Goal: Task Accomplishment & Management: Use online tool/utility

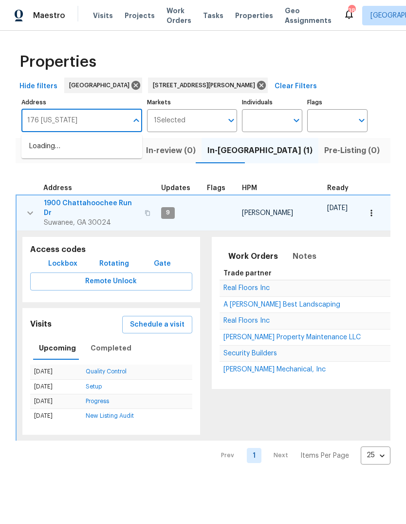
type input "176 georgias"
click at [75, 150] on li "176 Georgias Ln Dallas GA 30157" at bounding box center [81, 146] width 121 height 16
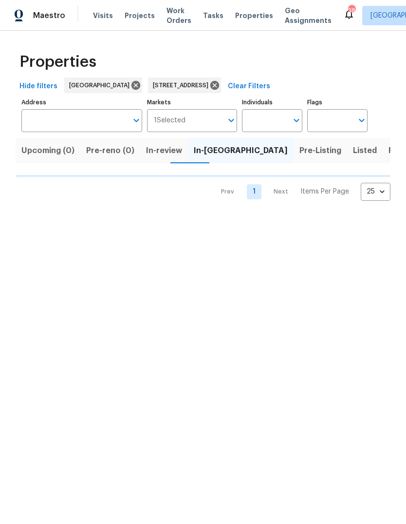
type input "176 Georgias Ln Dallas GA 30157"
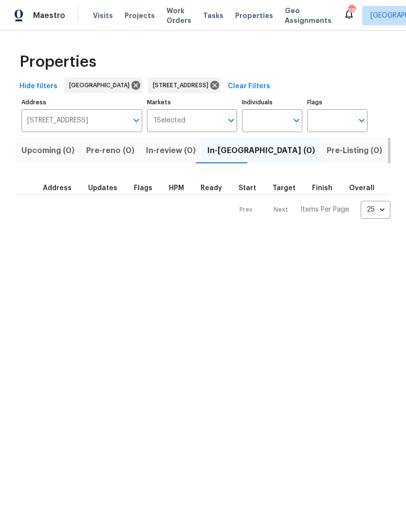
click at [388, 160] on button "Listed (1)" at bounding box center [411, 150] width 47 height 25
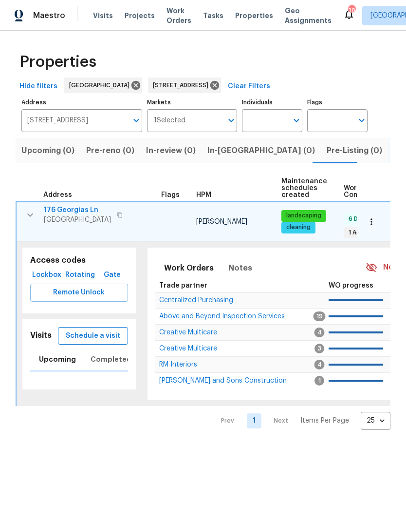
click at [102, 330] on span "Schedule a visit" at bounding box center [93, 336] width 55 height 12
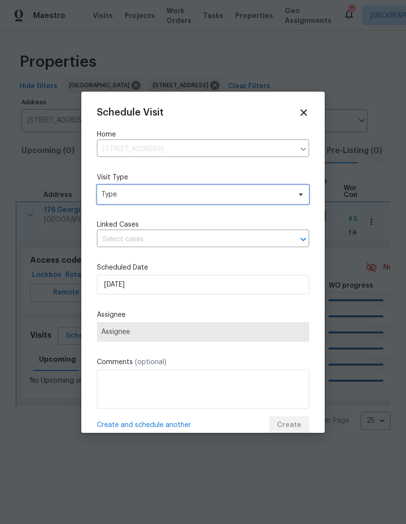
click at [210, 196] on span "Type" at bounding box center [196, 195] width 190 height 10
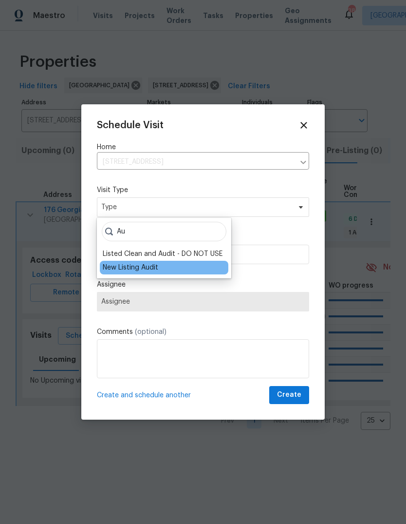
type input "Au"
click at [150, 269] on div "New Listing Audit" at bounding box center [131, 268] width 56 height 10
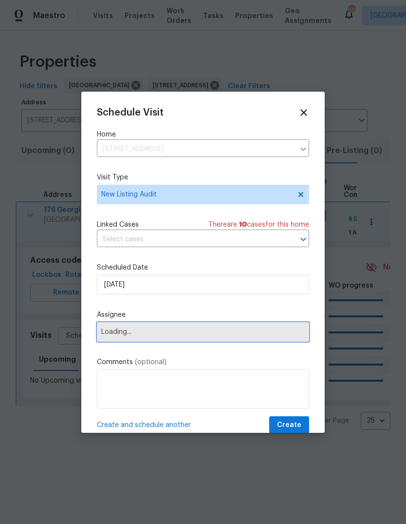
click at [163, 330] on span "Loading..." at bounding box center [203, 332] width 204 height 8
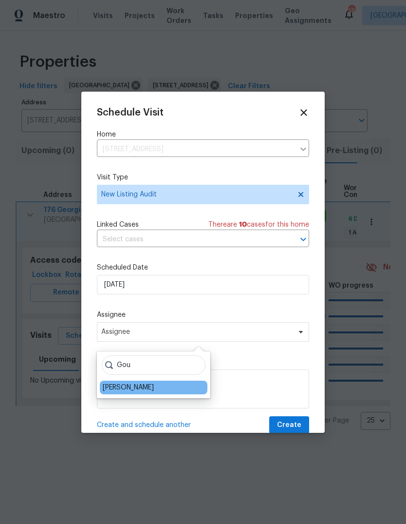
type input "Gou"
click at [146, 391] on div "[PERSON_NAME]" at bounding box center [128, 387] width 51 height 10
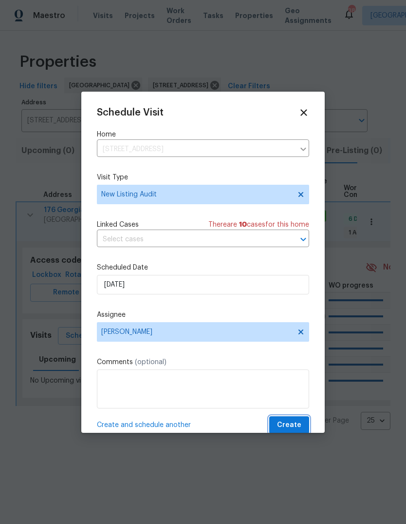
click at [287, 429] on span "Create" at bounding box center [289, 425] width 24 height 12
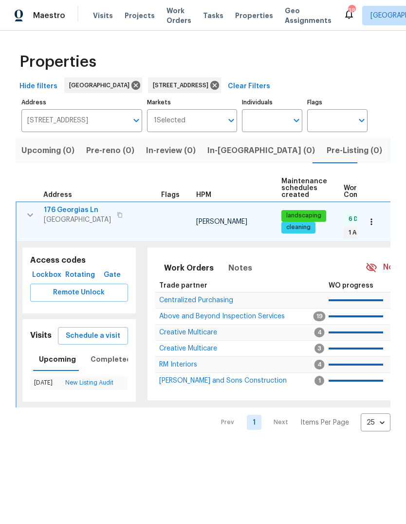
click at [77, 212] on span "176 Georgias Ln" at bounding box center [77, 210] width 67 height 10
click at [78, 207] on span "176 Georgias Ln" at bounding box center [77, 210] width 67 height 10
click at [376, 217] on icon "button" at bounding box center [372, 222] width 10 height 10
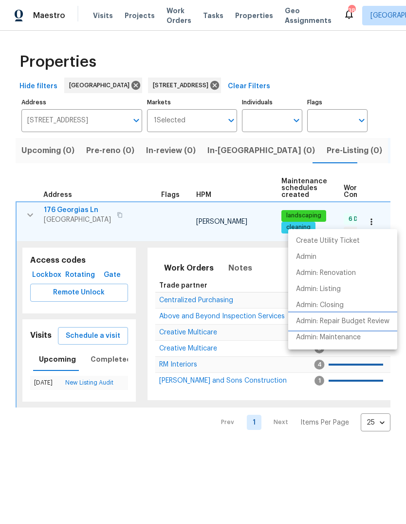
click at [358, 323] on p "Admin: Repair Budget Review" at bounding box center [343, 321] width 94 height 10
click at [95, 127] on div at bounding box center [203, 262] width 406 height 524
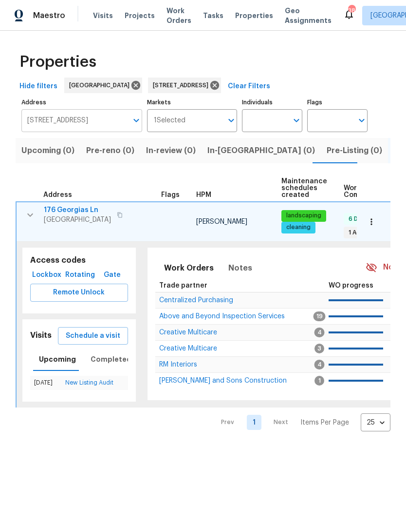
click at [88, 121] on input "176 Georgias Ln Dallas GA 30157" at bounding box center [74, 120] width 106 height 23
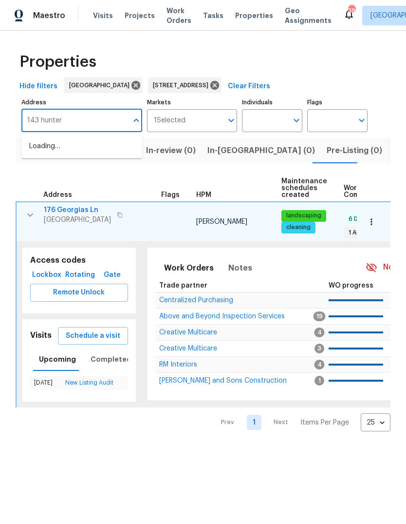
type input "143 hunters"
click at [96, 147] on li "143 Hunters Crk Dallas GA 30157" at bounding box center [81, 146] width 121 height 16
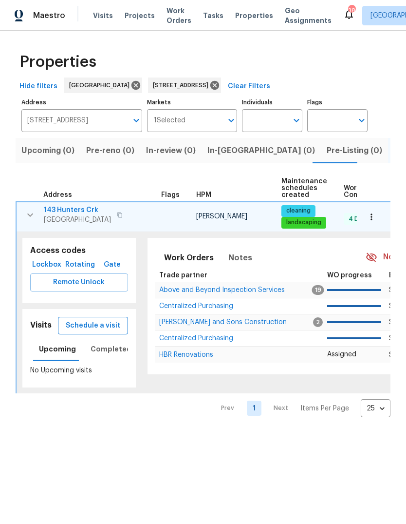
click at [106, 326] on span "Schedule a visit" at bounding box center [93, 326] width 55 height 12
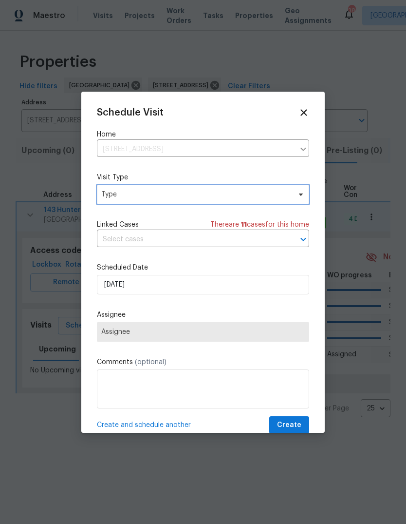
click at [190, 204] on span "Type" at bounding box center [203, 194] width 212 height 19
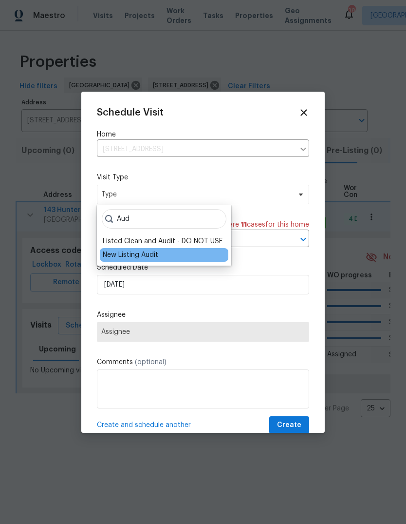
type input "Aud"
click at [142, 257] on div "New Listing Audit" at bounding box center [131, 255] width 56 height 10
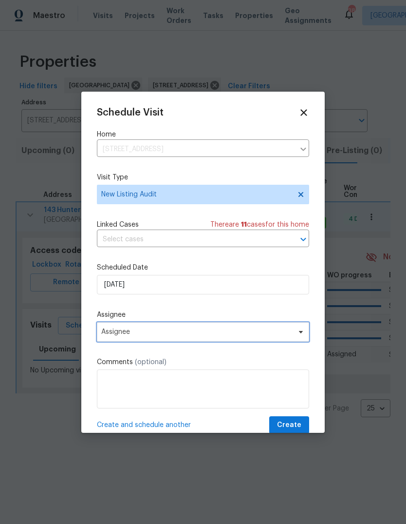
click at [192, 334] on span "Assignee" at bounding box center [196, 332] width 191 height 8
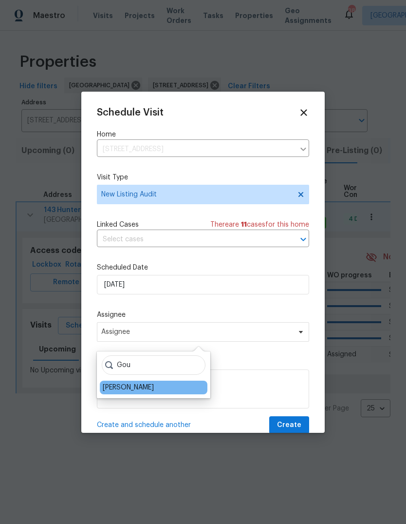
type input "Gou"
click at [144, 386] on div "[PERSON_NAME]" at bounding box center [128, 387] width 51 height 10
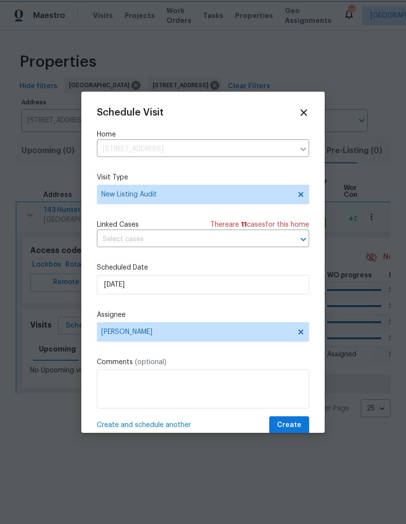
scroll to position [19, 0]
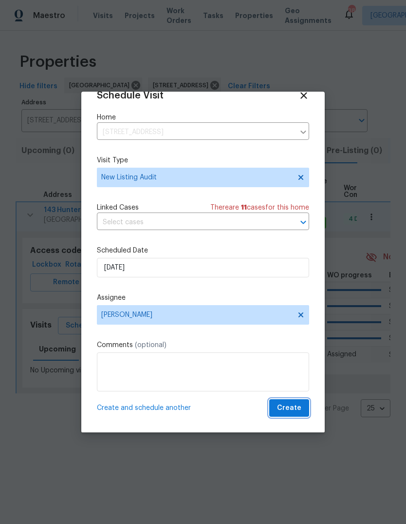
click at [296, 407] on span "Create" at bounding box center [289, 408] width 24 height 12
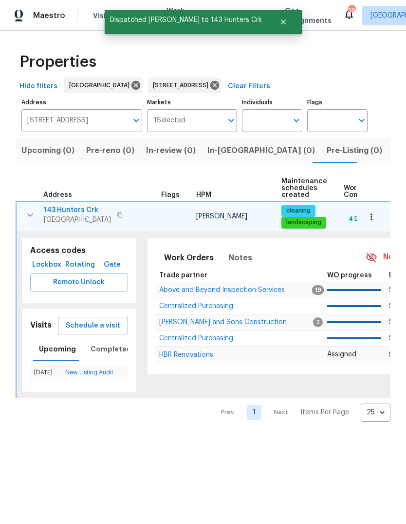
click at [72, 210] on span "143 Hunters Crk" at bounding box center [77, 210] width 67 height 10
click at [376, 220] on icon "button" at bounding box center [372, 217] width 10 height 10
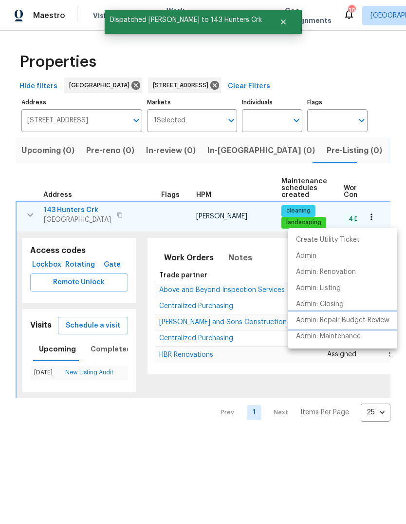
click at [372, 320] on p "Admin: Repair Budget Review" at bounding box center [343, 320] width 94 height 10
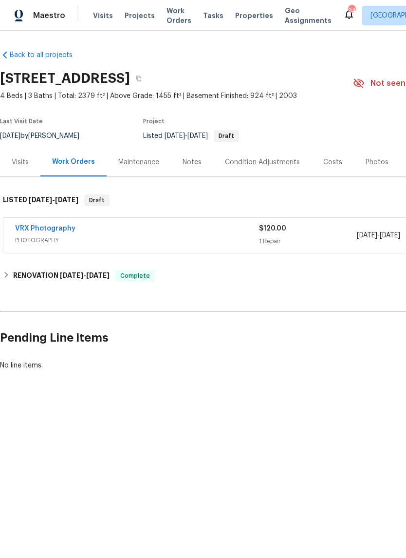
click at [28, 156] on div "Visits" at bounding box center [20, 162] width 40 height 29
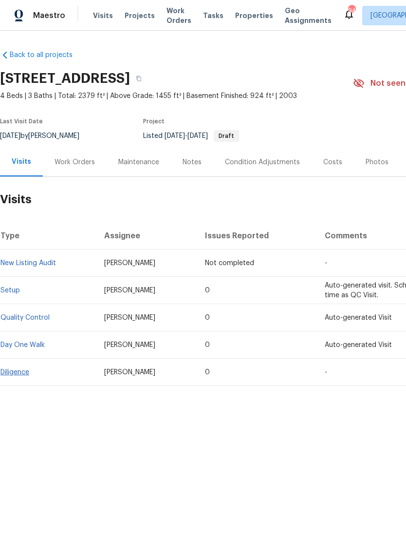
click at [19, 373] on link "Diligence" at bounding box center [14, 372] width 29 height 7
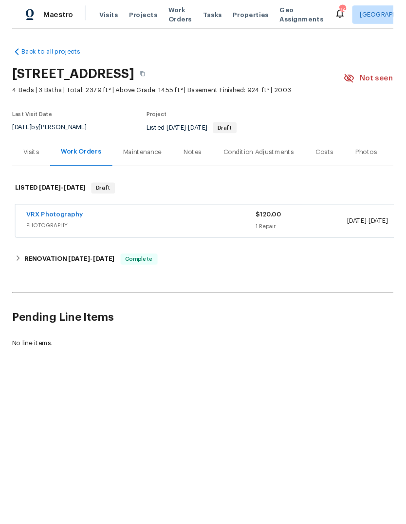
scroll to position [58, 0]
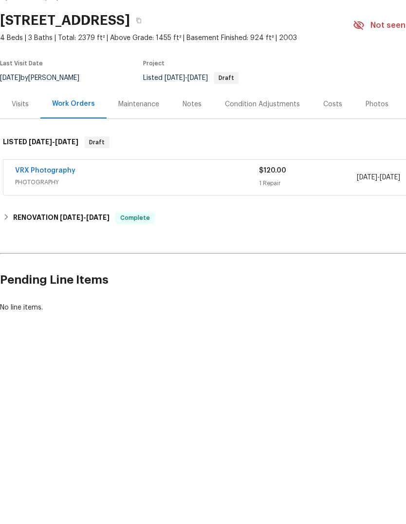
click at [325, 148] on div "Costs" at bounding box center [333, 162] width 42 height 29
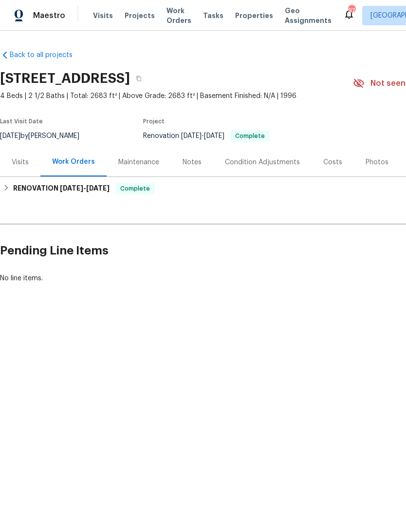
click at [325, 163] on div "Costs" at bounding box center [332, 162] width 19 height 10
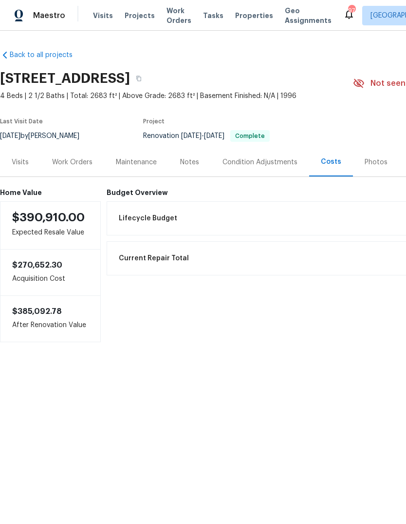
click at [25, 157] on div "Visits" at bounding box center [20, 162] width 17 height 10
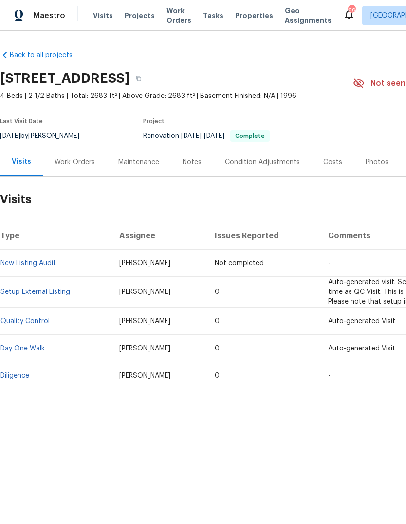
click at [73, 166] on div "Work Orders" at bounding box center [75, 162] width 40 height 10
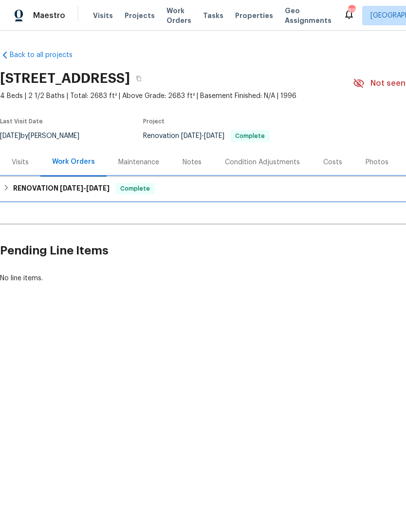
click at [13, 185] on h6 "RENOVATION 8/27/25 - 9/8/25" at bounding box center [61, 189] width 96 height 12
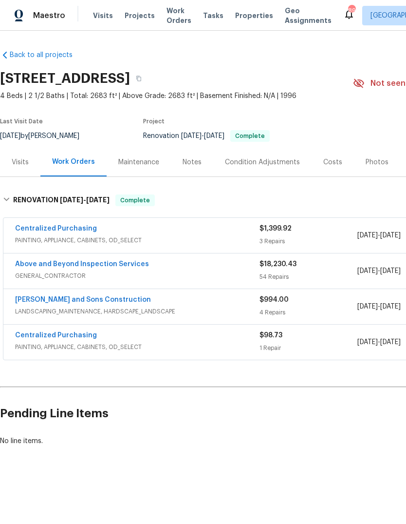
click at [172, 277] on span "GENERAL_CONTRACTOR" at bounding box center [137, 276] width 245 height 10
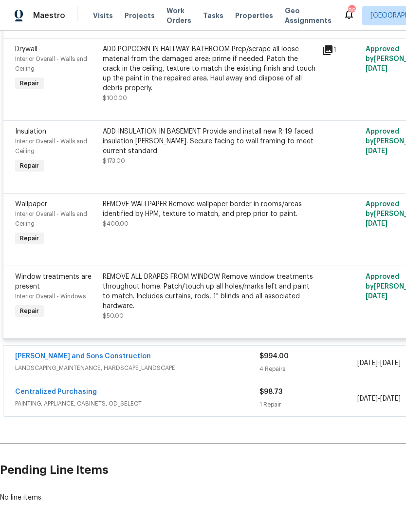
scroll to position [4709, 0]
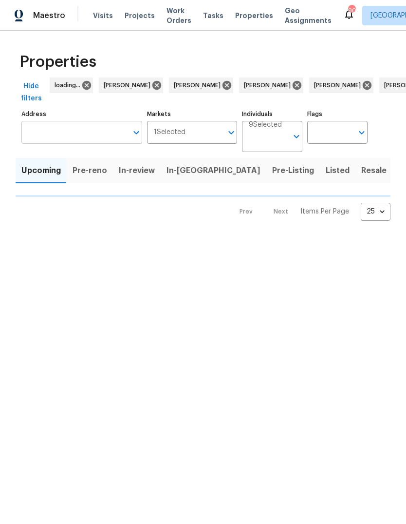
click at [83, 127] on input "Address" at bounding box center [74, 132] width 106 height 23
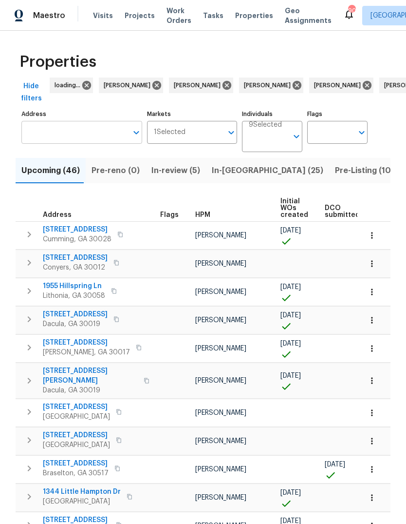
click at [87, 131] on input "Address" at bounding box center [74, 132] width 106 height 23
click at [87, 136] on input "Address" at bounding box center [74, 132] width 106 height 23
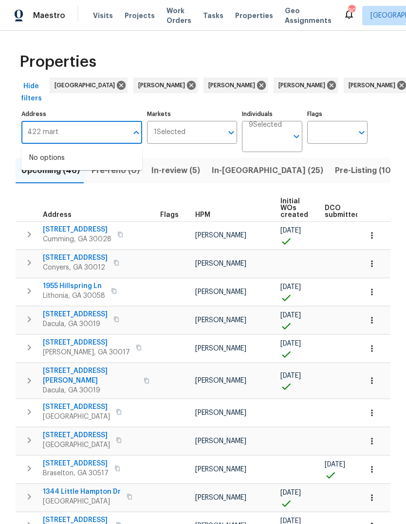
type input "422 [PERSON_NAME]"
click at [93, 153] on li "[STREET_ADDRESS][PERSON_NAME]" at bounding box center [81, 163] width 121 height 26
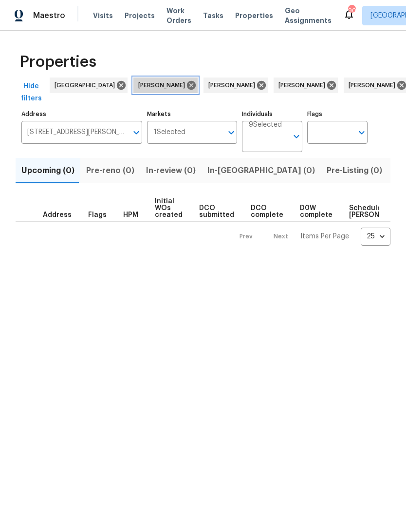
click at [138, 84] on span "Fred Garcia" at bounding box center [163, 85] width 51 height 10
click at [187, 83] on icon at bounding box center [191, 85] width 9 height 9
click at [187, 85] on icon at bounding box center [191, 85] width 9 height 9
click at [187, 83] on icon at bounding box center [191, 85] width 9 height 9
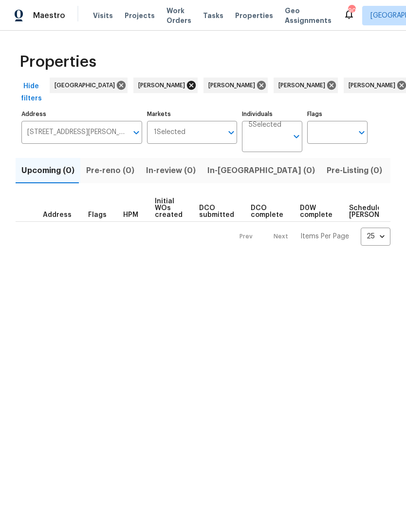
click at [187, 81] on icon at bounding box center [191, 85] width 9 height 9
type input "422 Marty Ln Dallas GA 30132"
click at [186, 80] on icon at bounding box center [191, 85] width 11 height 11
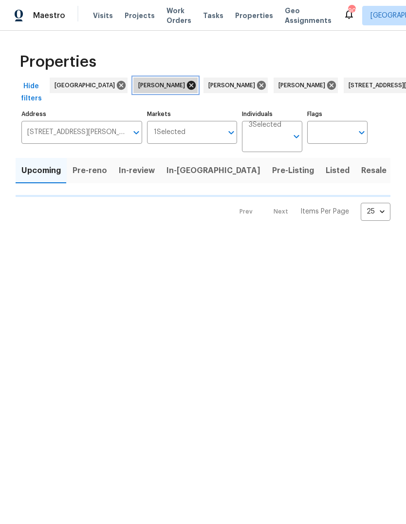
click at [186, 83] on icon at bounding box center [191, 85] width 11 height 11
click at [186, 81] on icon at bounding box center [191, 85] width 11 height 11
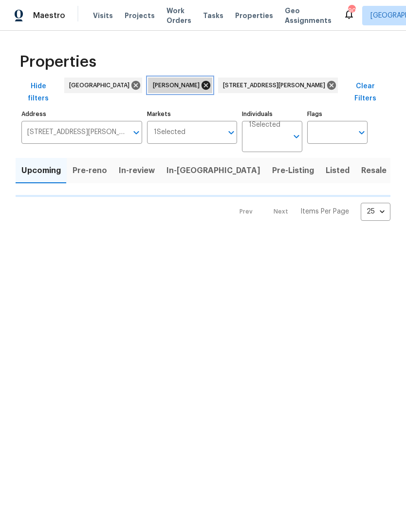
click at [201, 80] on icon at bounding box center [206, 85] width 11 height 11
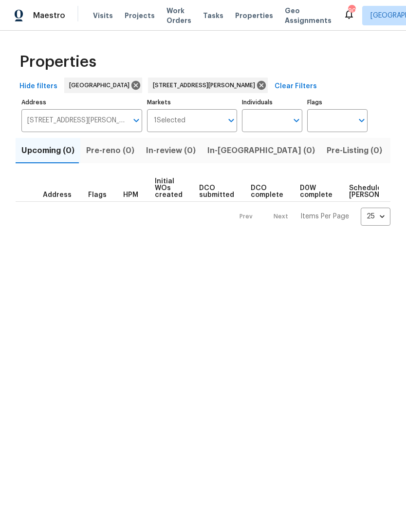
click at [394, 147] on span "Listed (1)" at bounding box center [411, 151] width 35 height 14
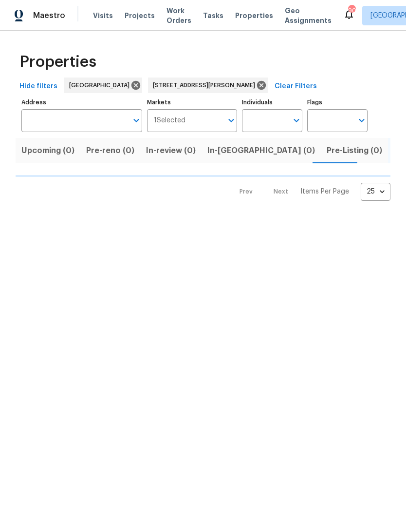
type input "422 Marty Ln Dallas GA 30132"
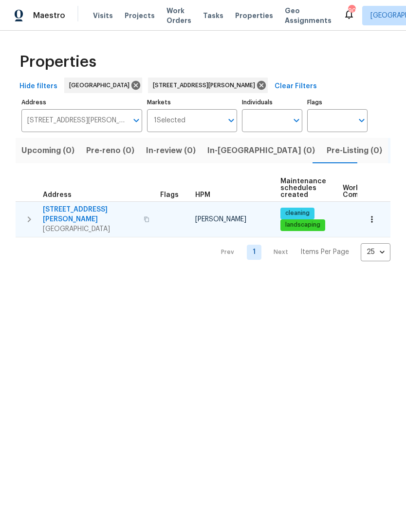
click at [36, 208] on button "button" at bounding box center [28, 219] width 19 height 29
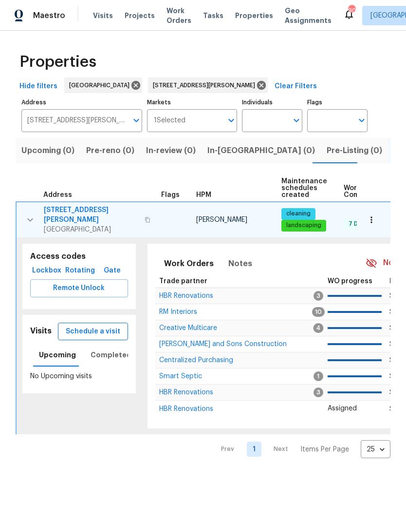
click at [107, 325] on span "Schedule a visit" at bounding box center [93, 331] width 55 height 12
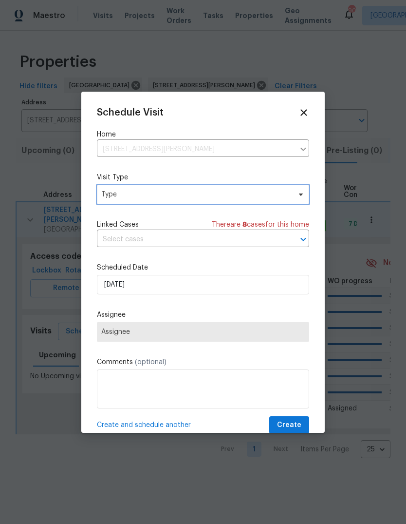
click at [215, 197] on span "Type" at bounding box center [196, 195] width 190 height 10
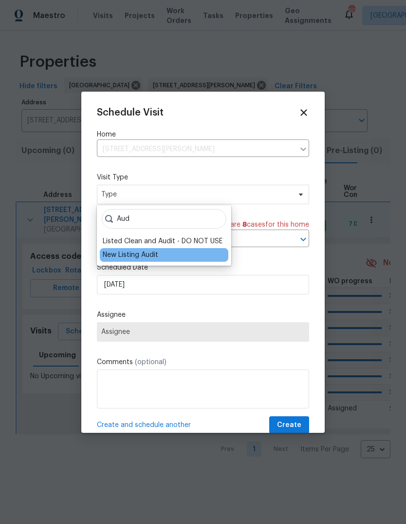
type input "Aud"
click at [140, 257] on div "New Listing Audit" at bounding box center [131, 255] width 56 height 10
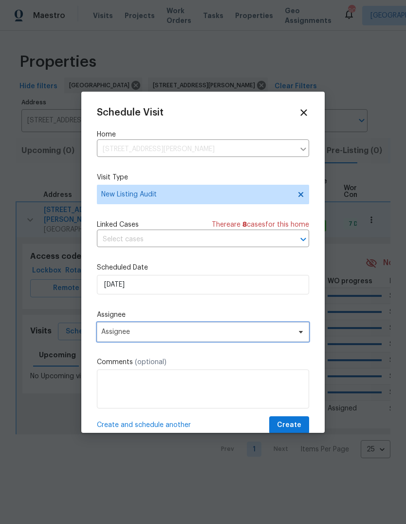
click at [161, 342] on span "Assignee" at bounding box center [203, 331] width 212 height 19
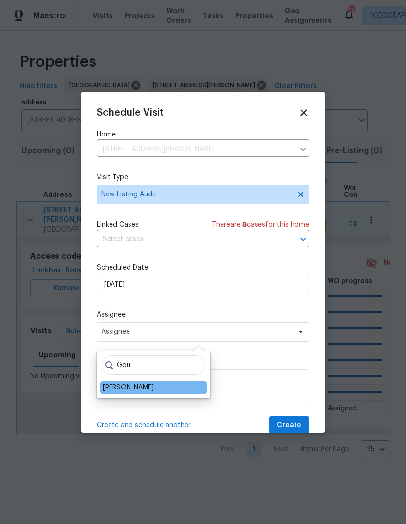
type input "Gou"
click at [145, 391] on div "[PERSON_NAME]" at bounding box center [128, 387] width 51 height 10
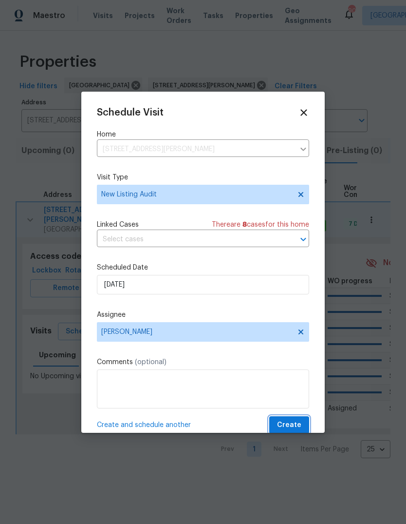
click at [298, 421] on span "Create" at bounding box center [289, 425] width 24 height 12
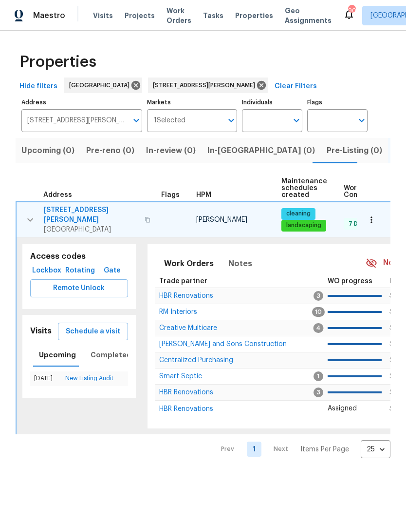
click at [81, 208] on span "422 Marty Ln" at bounding box center [91, 214] width 95 height 19
click at [375, 215] on icon "button" at bounding box center [372, 220] width 10 height 10
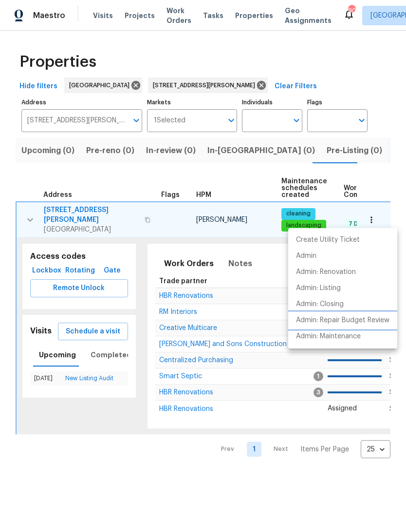
click at [358, 327] on li "Admin: Repair Budget Review" at bounding box center [342, 320] width 109 height 16
click at [199, 83] on div at bounding box center [203, 262] width 406 height 524
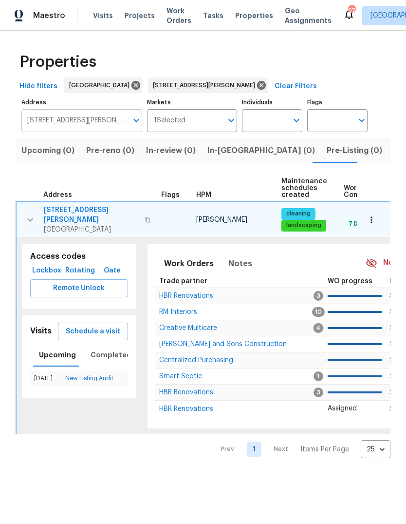
click at [97, 126] on input "422 Marty Ln Dallas GA 30132" at bounding box center [74, 120] width 106 height 23
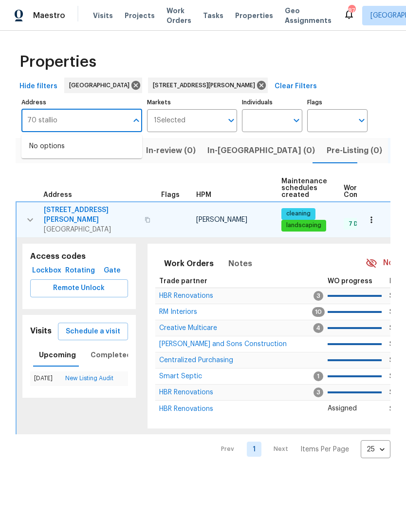
type input "70 stallion"
click at [81, 149] on li "70 Stallion Run Dallas GA 30132" at bounding box center [81, 146] width 121 height 16
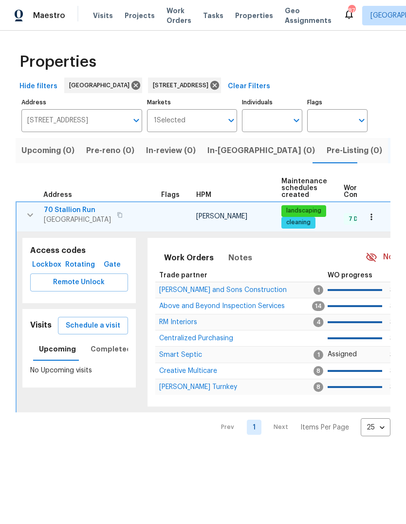
click at [79, 211] on span "70 Stallion Run" at bounding box center [77, 210] width 67 height 10
click at [376, 219] on icon "button" at bounding box center [372, 217] width 10 height 10
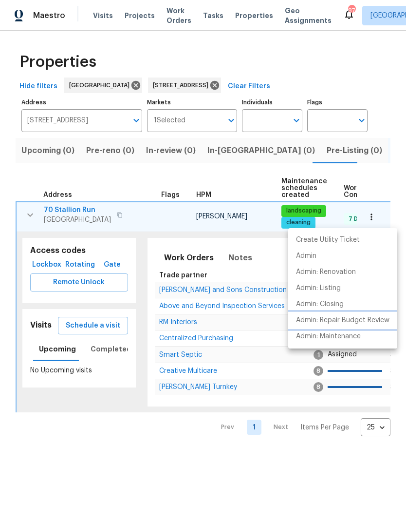
click at [354, 321] on p "Admin: Repair Budget Review" at bounding box center [343, 320] width 94 height 10
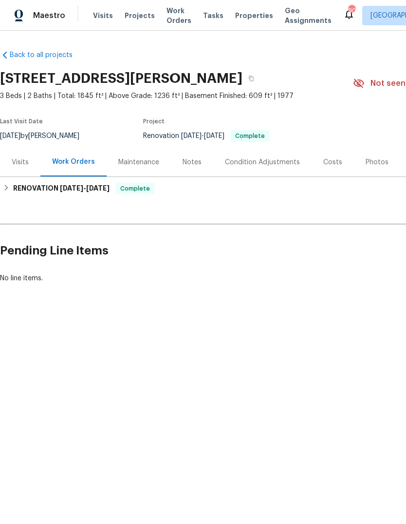
click at [329, 153] on div "Costs" at bounding box center [333, 162] width 42 height 29
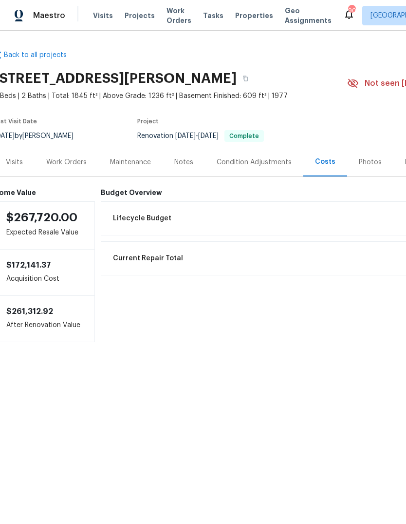
scroll to position [0, 3]
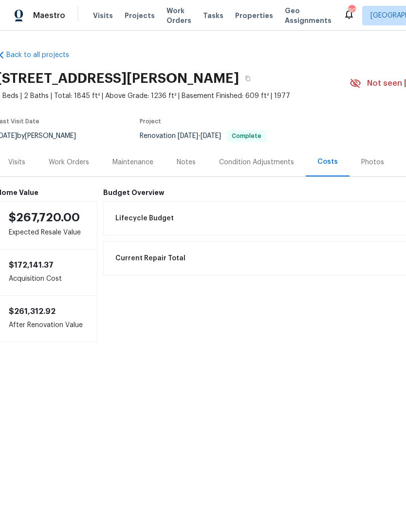
click at [68, 166] on div "Work Orders" at bounding box center [69, 162] width 40 height 10
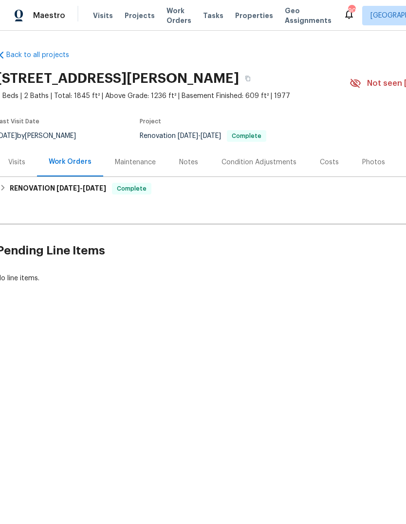
click at [9, 176] on div "Visits" at bounding box center [17, 162] width 40 height 29
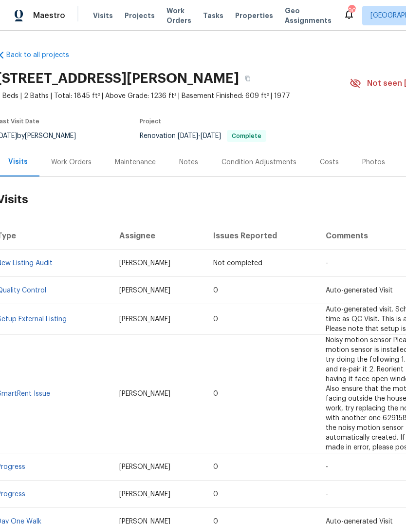
click at [74, 162] on div "Work Orders" at bounding box center [71, 162] width 40 height 10
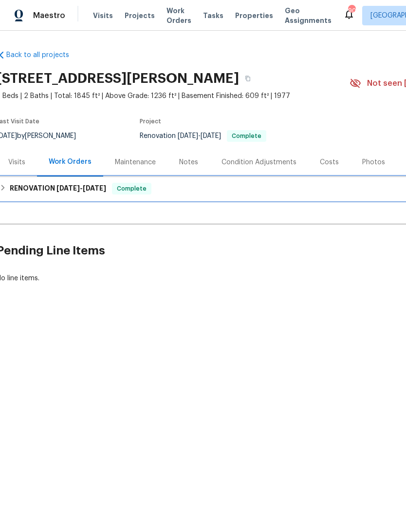
click at [10, 190] on h6 "RENOVATION 8/18/25 - 9/9/25" at bounding box center [58, 189] width 96 height 12
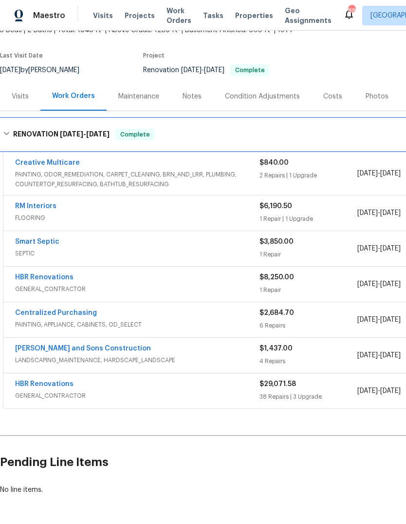
scroll to position [66, 0]
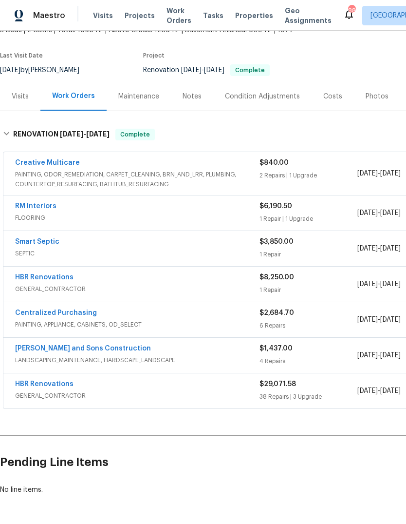
click at [232, 394] on span "GENERAL_CONTRACTOR" at bounding box center [137, 396] width 245 height 10
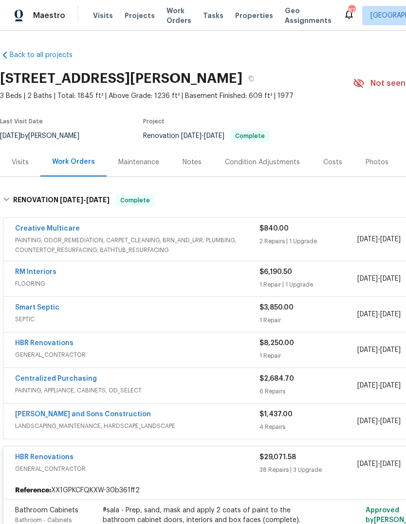
scroll to position [0, 0]
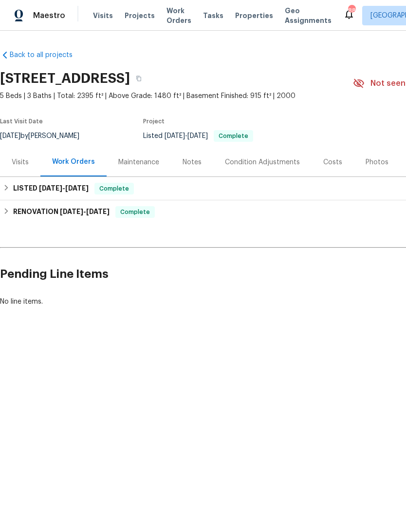
click at [20, 165] on div "Visits" at bounding box center [20, 162] width 17 height 10
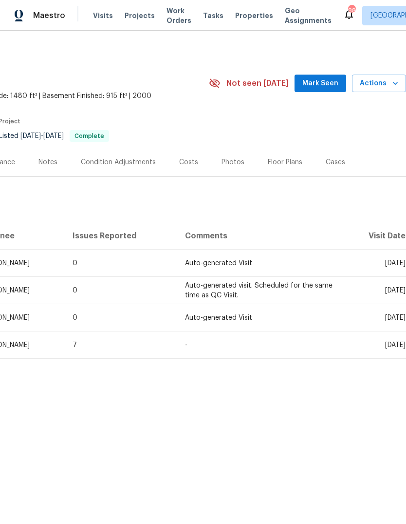
scroll to position [0, 144]
click at [396, 85] on icon "button" at bounding box center [395, 83] width 5 height 3
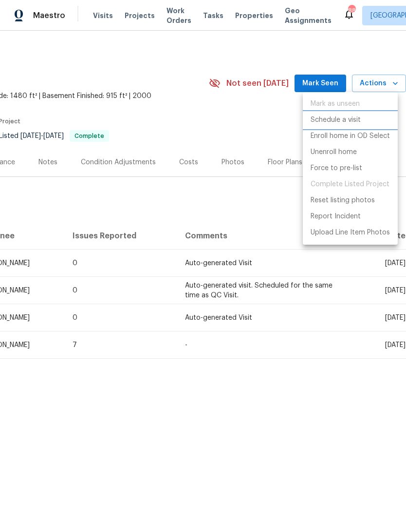
click at [358, 123] on p "Schedule a visit" at bounding box center [336, 120] width 50 height 10
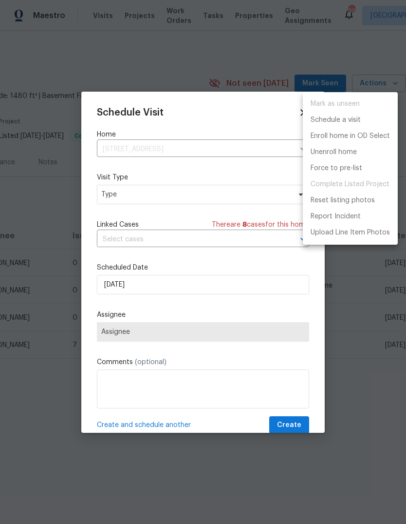
click at [171, 202] on div at bounding box center [203, 262] width 406 height 524
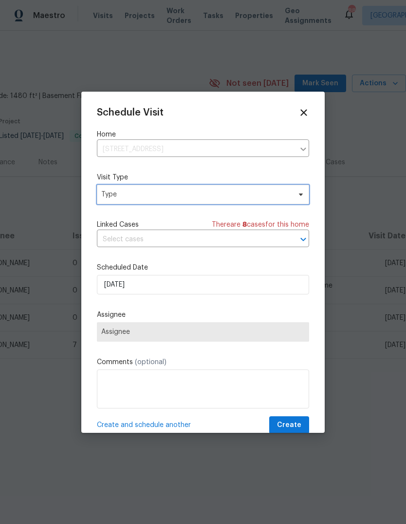
click at [190, 201] on span "Type" at bounding box center [203, 194] width 212 height 19
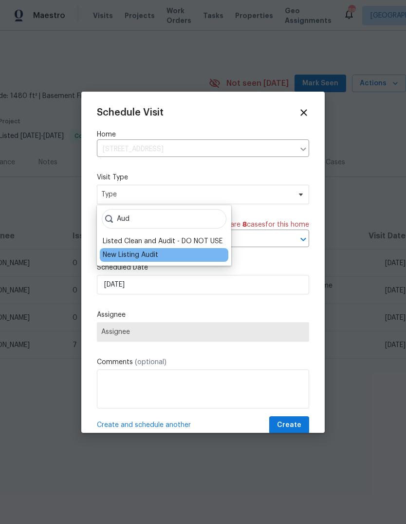
type input "Aud"
click at [134, 259] on div "New Listing Audit" at bounding box center [131, 255] width 56 height 10
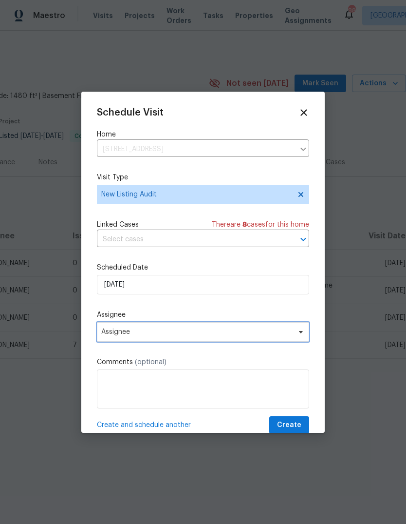
click at [178, 340] on span "Assignee" at bounding box center [203, 331] width 212 height 19
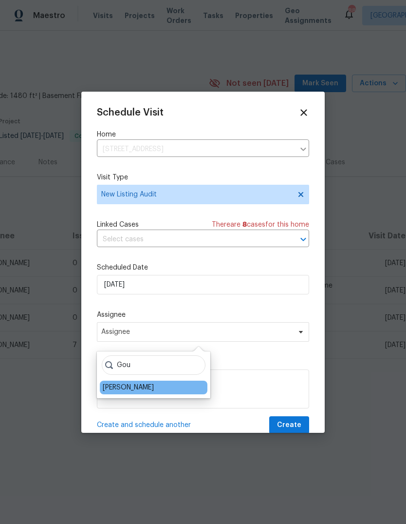
type input "Gou"
click at [152, 390] on div "[PERSON_NAME]" at bounding box center [128, 387] width 51 height 10
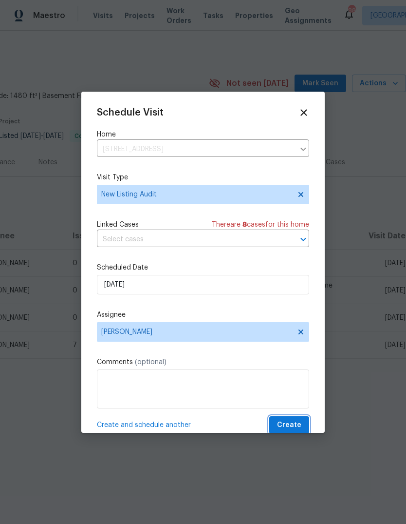
click at [301, 431] on span "Create" at bounding box center [289, 425] width 24 height 12
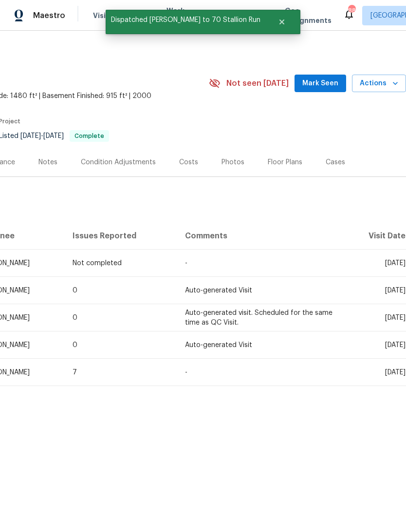
click at [188, 159] on div "Costs" at bounding box center [188, 162] width 19 height 10
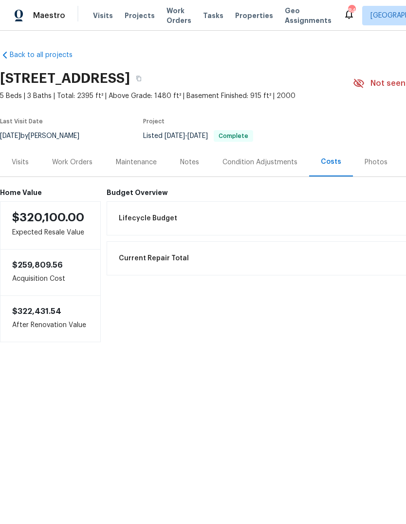
click at [78, 153] on div "Work Orders" at bounding box center [72, 162] width 64 height 29
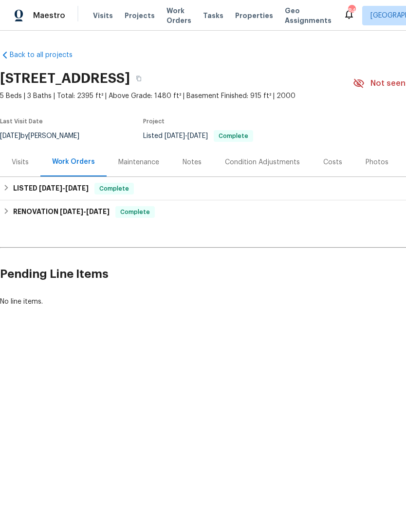
click at [326, 163] on div "Costs" at bounding box center [332, 162] width 19 height 10
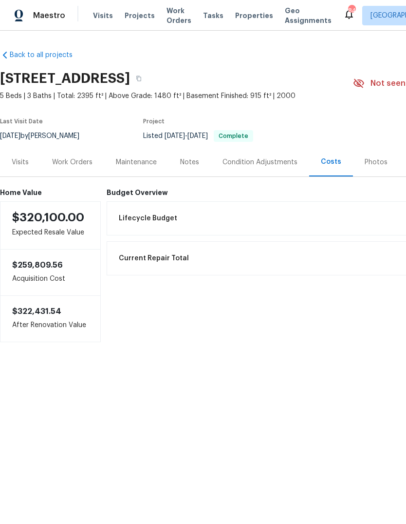
click at [71, 171] on div "Work Orders" at bounding box center [72, 162] width 64 height 29
